Goal: Task Accomplishment & Management: Use online tool/utility

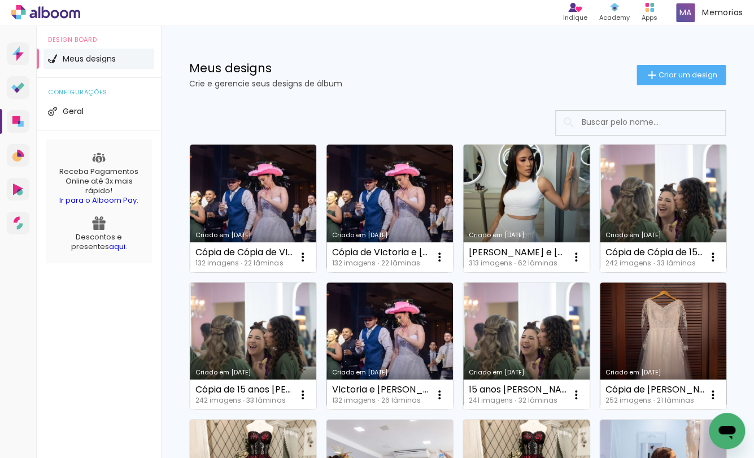
click at [272, 233] on div "Criado em [DATE]" at bounding box center [252, 235] width 115 height 6
